Goal: Find specific page/section: Find specific page/section

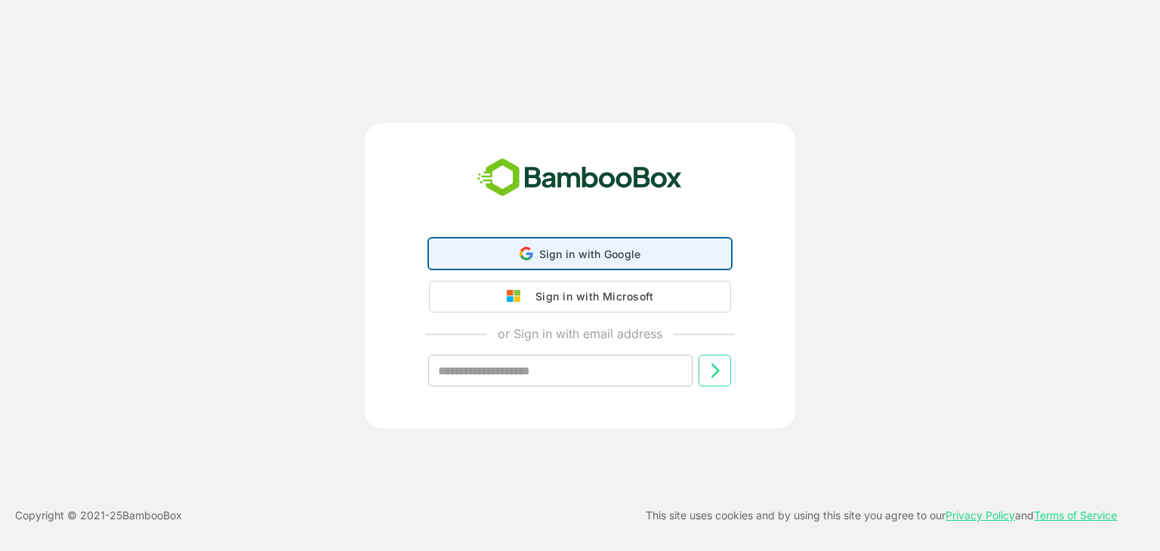
click at [585, 260] on span "Sign in with Google" at bounding box center [590, 254] width 102 height 13
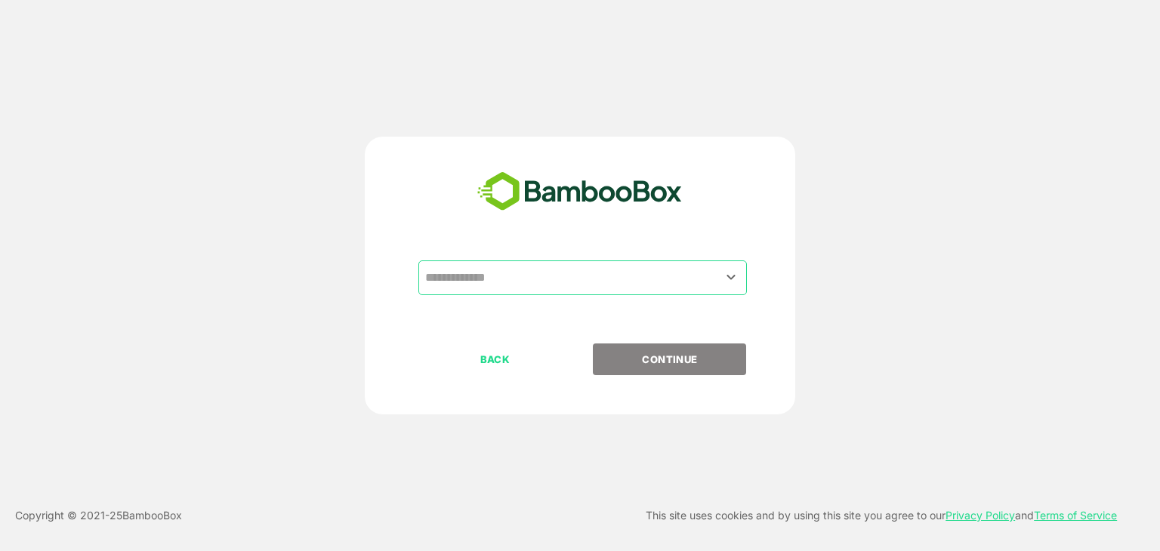
click at [607, 245] on div "​ BACK CONTINUE" at bounding box center [580, 276] width 430 height 278
click at [614, 258] on div "​ BACK CONTINUE" at bounding box center [580, 276] width 430 height 278
click at [619, 269] on input "text" at bounding box center [582, 278] width 322 height 29
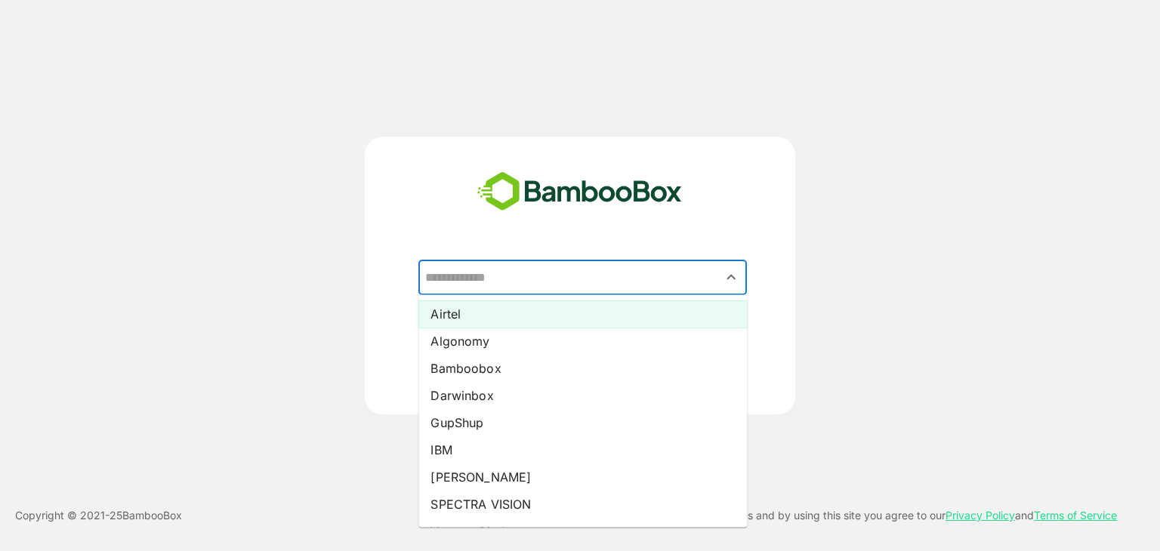
click at [623, 316] on li "Airtel" at bounding box center [582, 314] width 328 height 27
type input "******"
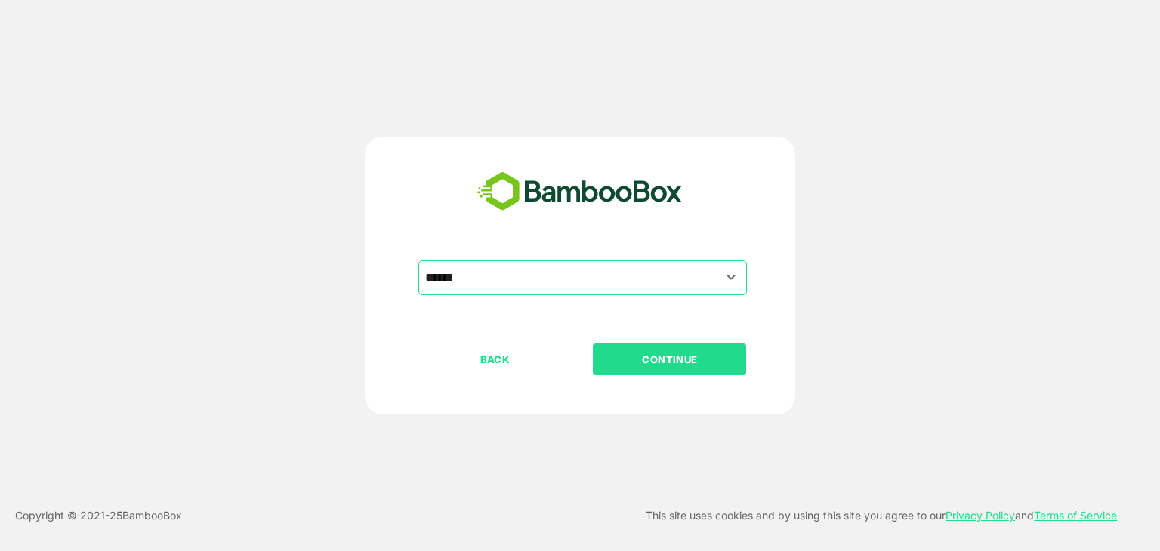
click at [640, 344] on button "CONTINUE" at bounding box center [669, 360] width 153 height 32
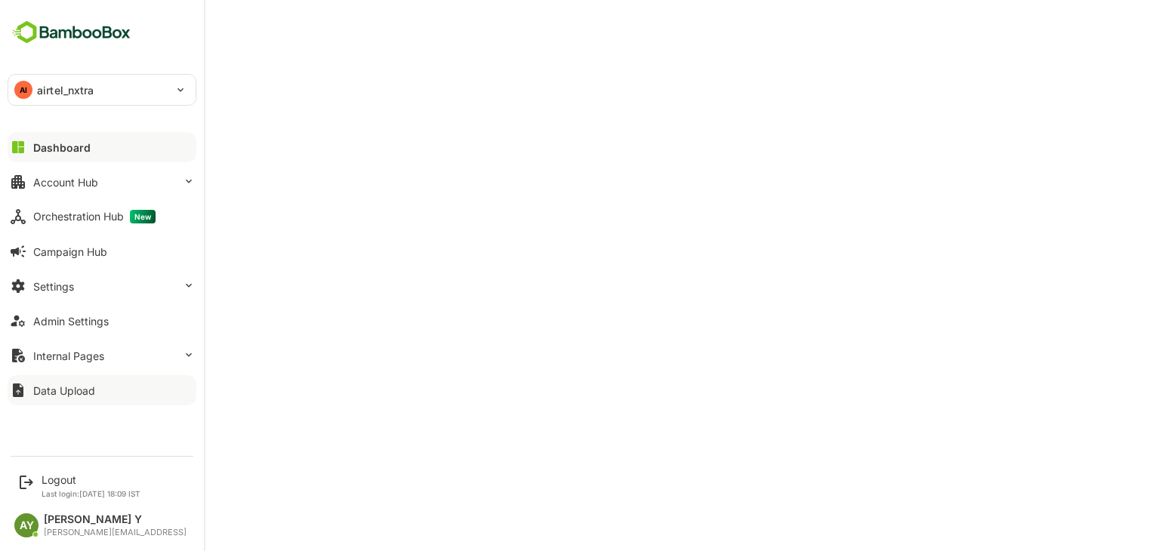
click at [108, 393] on button "Data Upload" at bounding box center [102, 390] width 189 height 30
click at [133, 353] on button "Internal Pages" at bounding box center [102, 356] width 189 height 30
click at [82, 313] on button "Admin Settings" at bounding box center [102, 321] width 189 height 30
click at [88, 182] on div "Account Hub" at bounding box center [65, 182] width 65 height 13
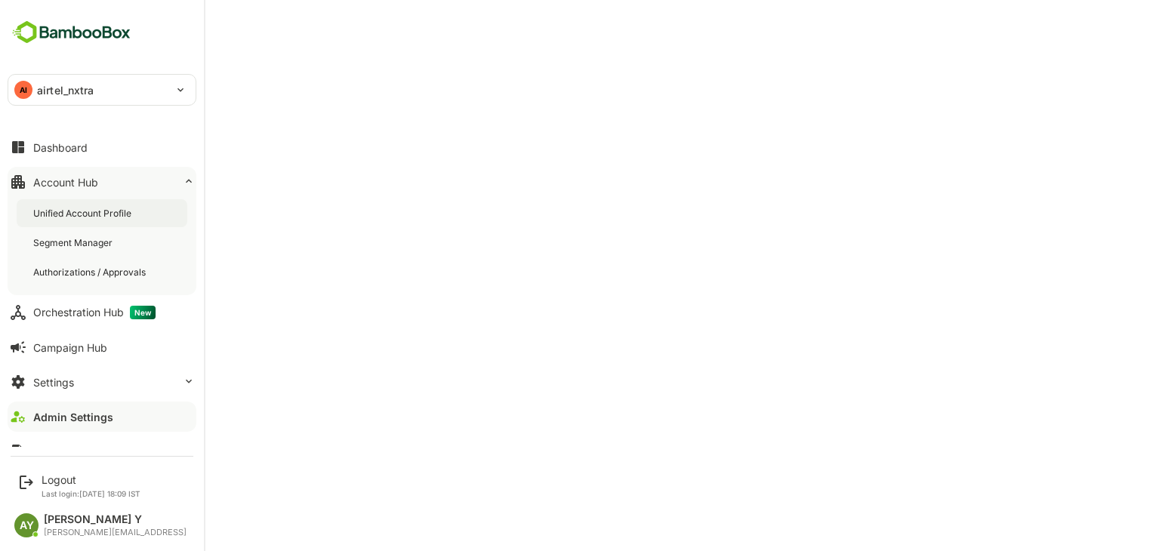
click at [109, 223] on div "Unified Account Profile" at bounding box center [102, 213] width 171 height 28
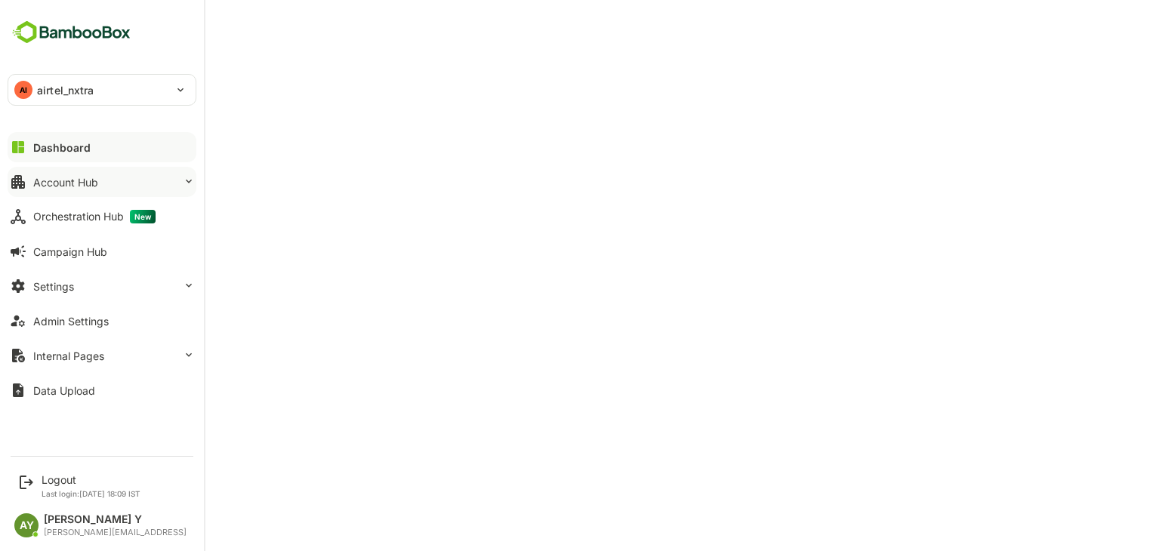
click at [77, 181] on div "Account Hub" at bounding box center [65, 182] width 65 height 13
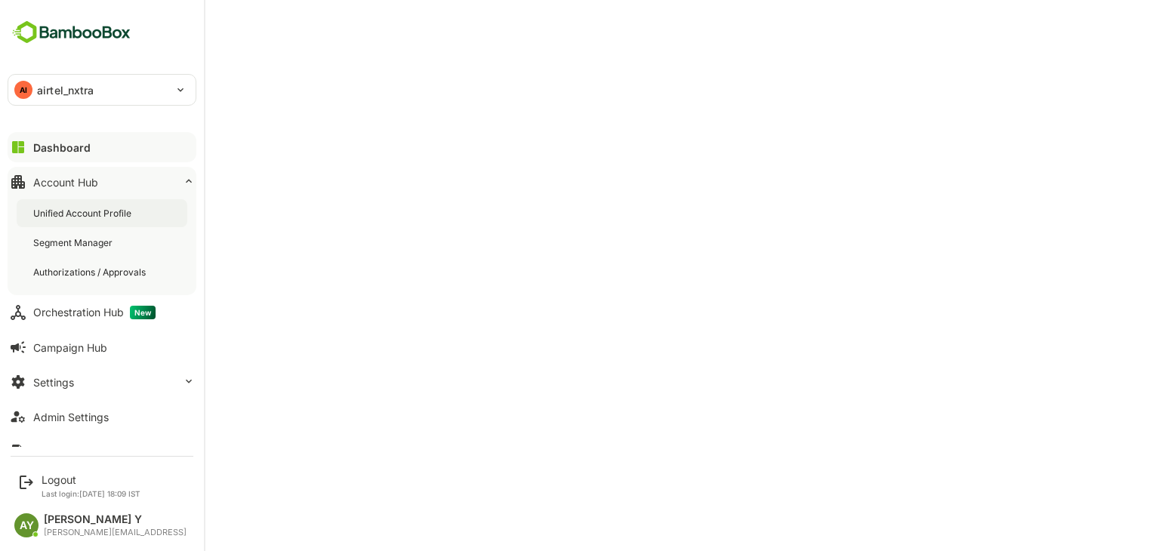
click at [91, 208] on div "Unified Account Profile" at bounding box center [83, 213] width 101 height 13
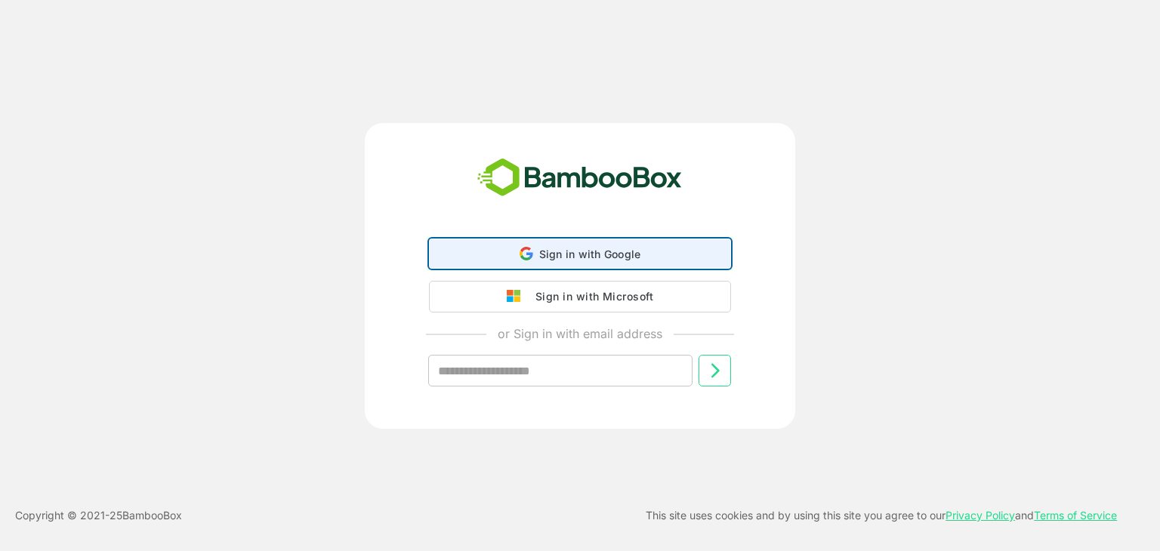
click at [656, 256] on div "Sign in with Google Sign in with Google. Opens in new tab" at bounding box center [580, 253] width 282 height 29
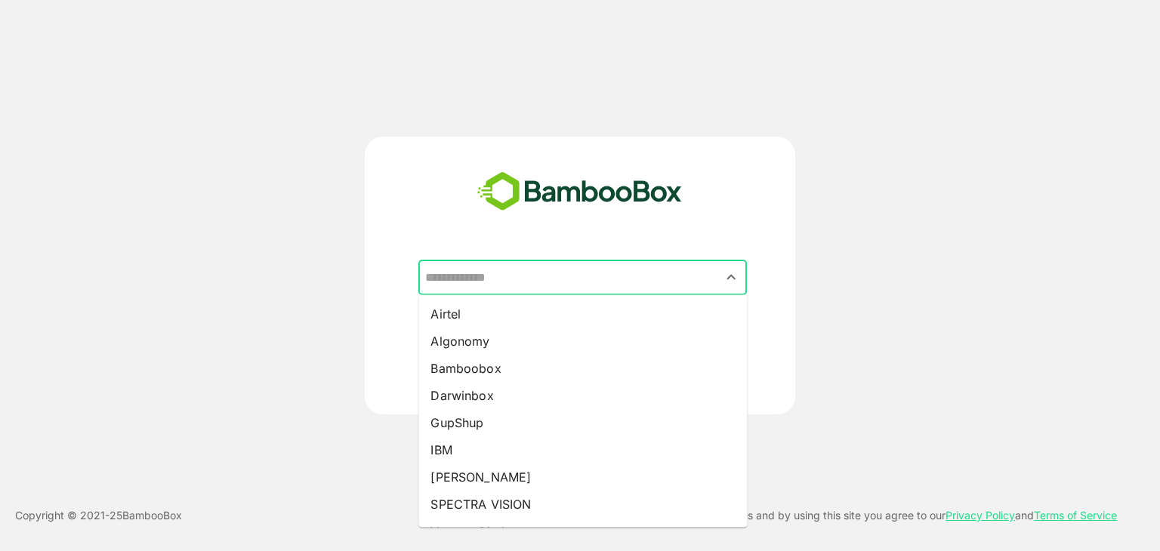
click at [639, 285] on input "text" at bounding box center [582, 278] width 322 height 29
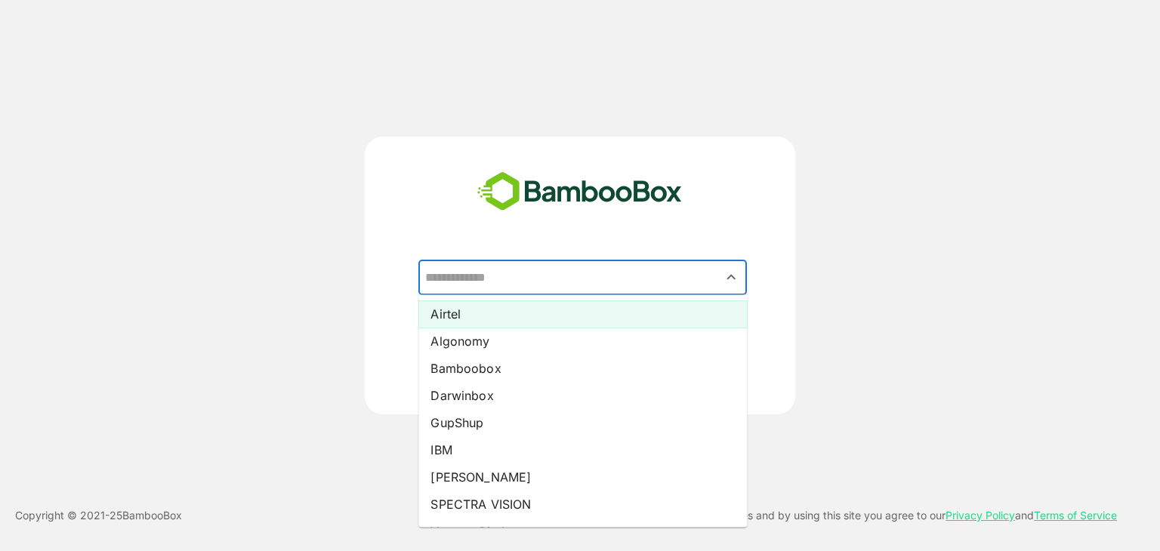
click at [632, 310] on li "Airtel" at bounding box center [582, 314] width 328 height 27
type input "******"
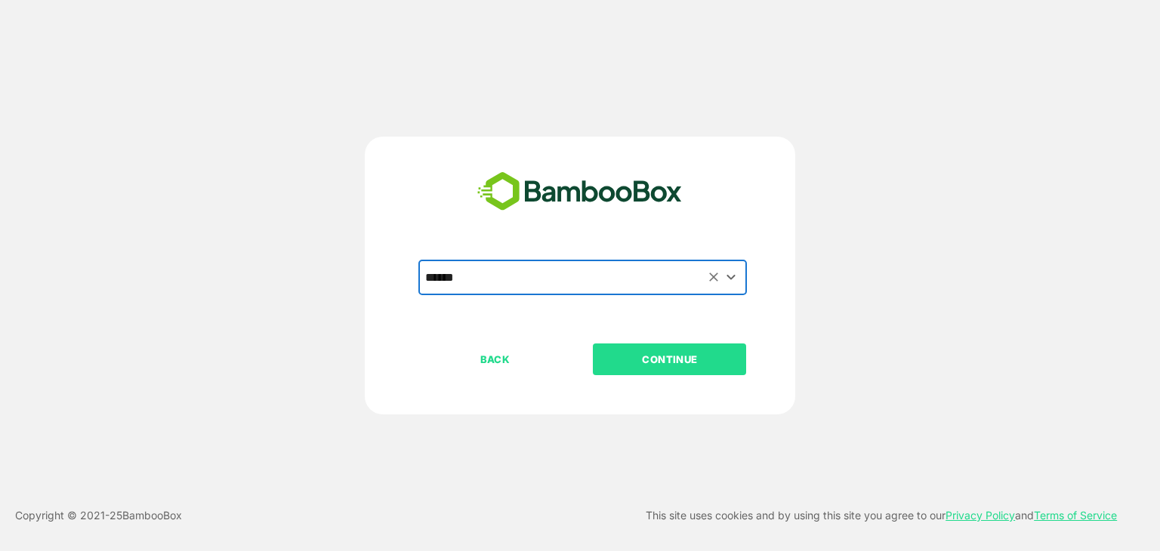
click at [663, 354] on p "CONTINUE" at bounding box center [669, 359] width 151 height 17
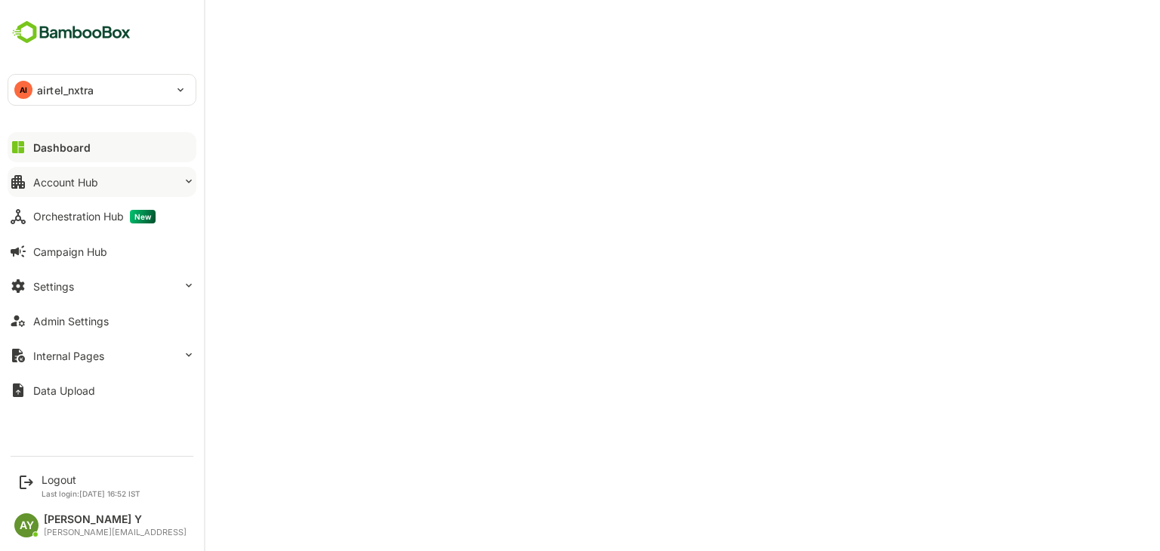
click at [87, 184] on div "Account Hub" at bounding box center [65, 182] width 65 height 13
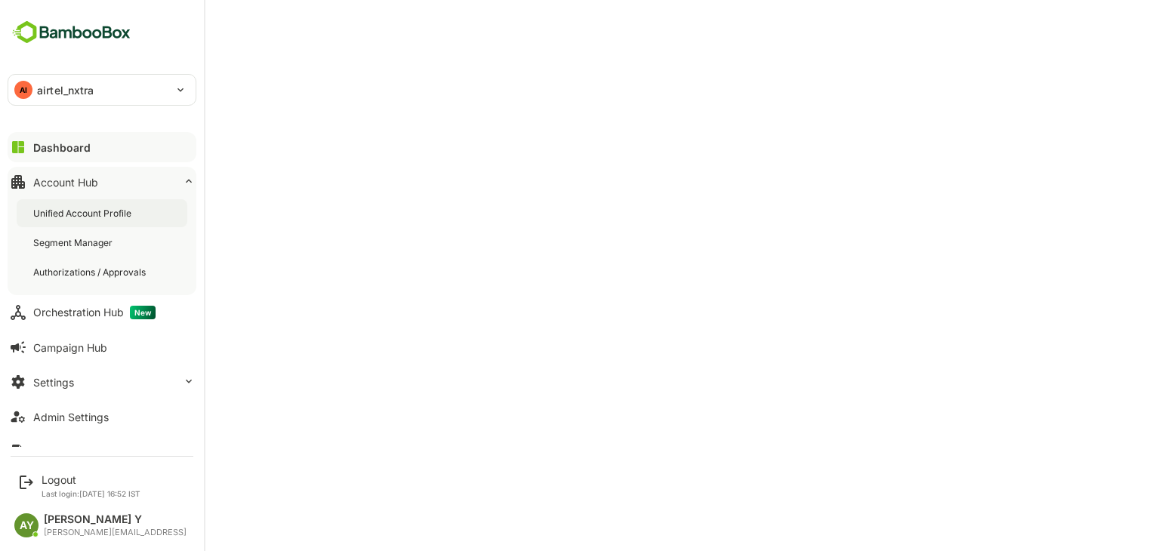
click at [92, 207] on div "Unified Account Profile" at bounding box center [83, 213] width 101 height 13
click at [113, 213] on div "Unified Account Profile" at bounding box center [84, 213] width 103 height 13
click at [72, 372] on button "Settings" at bounding box center [102, 382] width 189 height 30
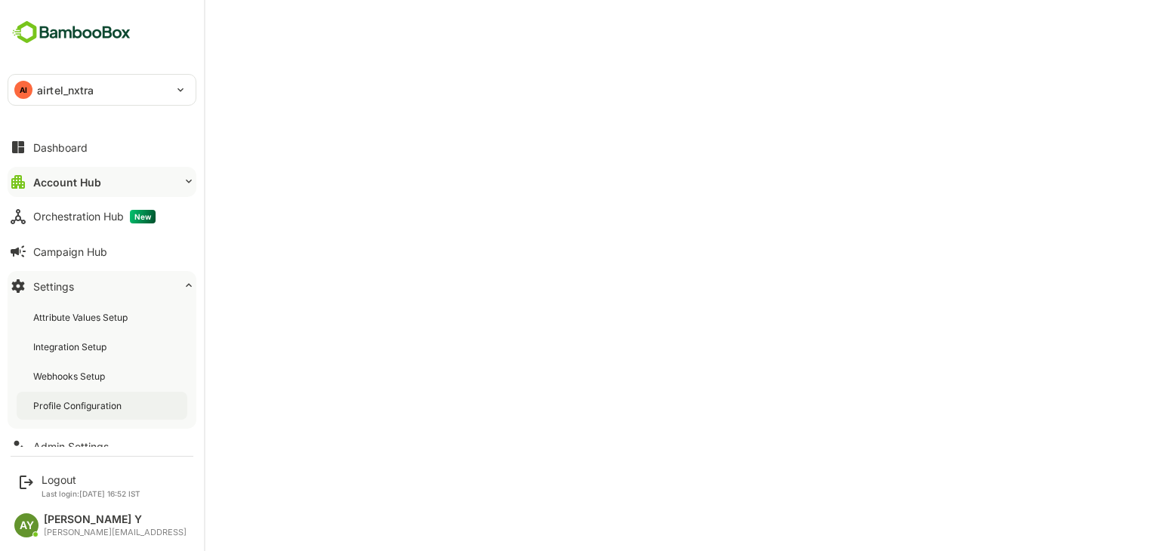
scroll to position [85, 0]
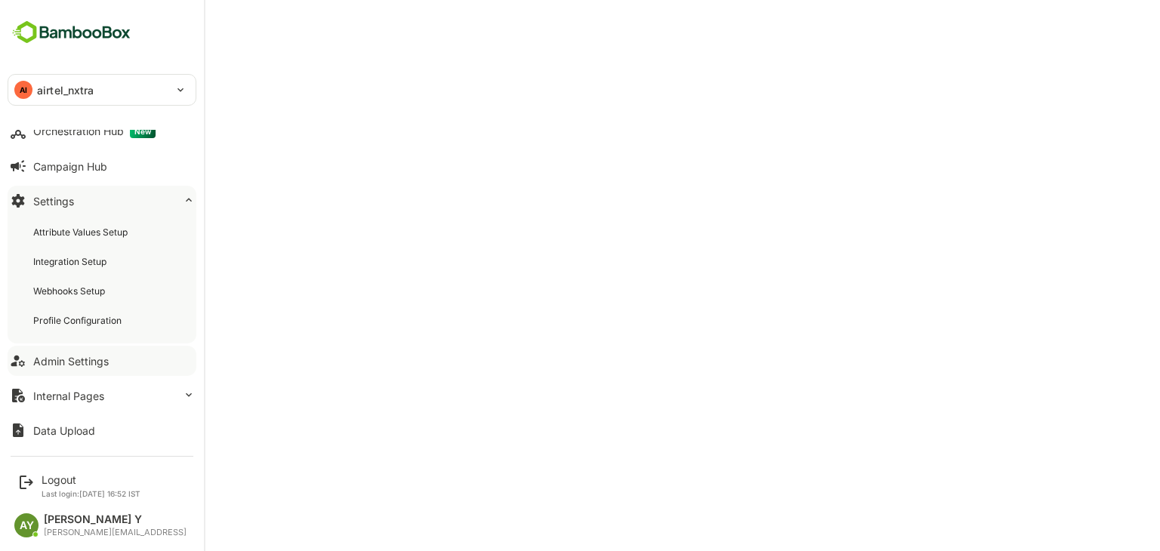
click at [69, 346] on button "Admin Settings" at bounding box center [102, 361] width 189 height 30
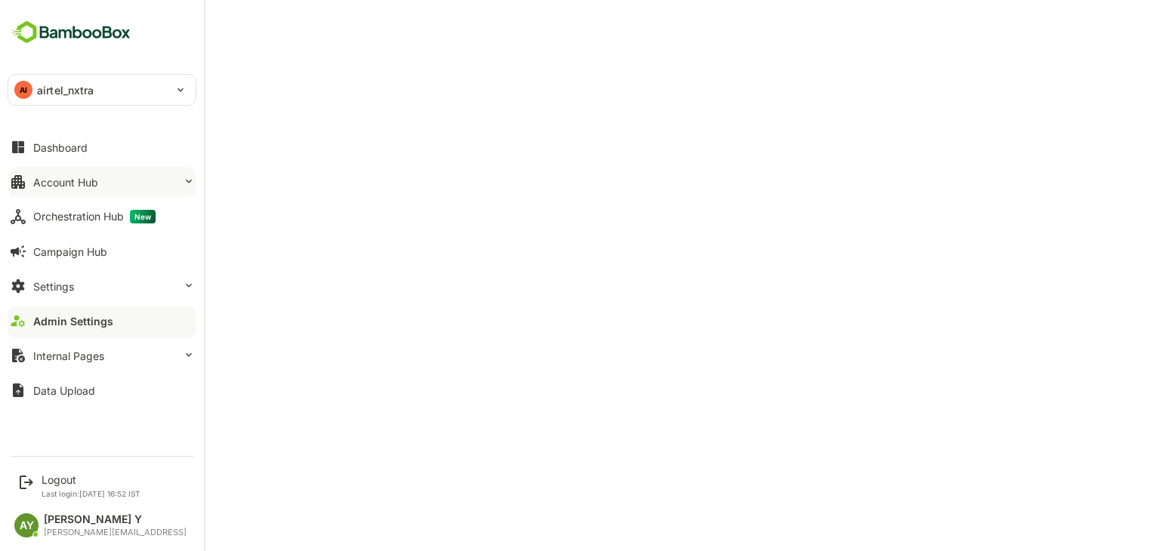
click at [97, 173] on button "Account Hub" at bounding box center [102, 182] width 189 height 30
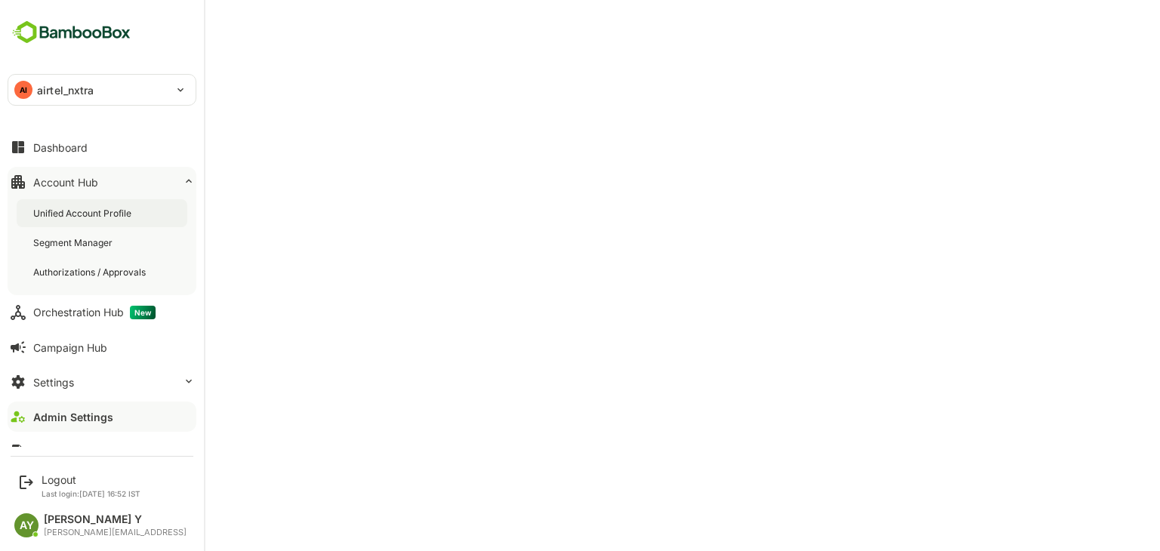
click at [98, 209] on div "Unified Account Profile" at bounding box center [83, 213] width 101 height 13
